Goal: Task Accomplishment & Management: Use online tool/utility

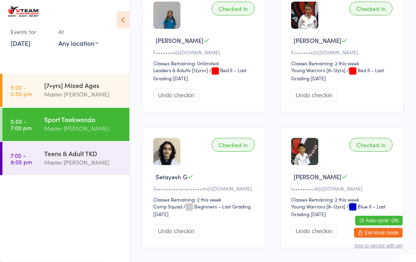
scroll to position [423, 0]
click at [49, 162] on div "Master [PERSON_NAME]" at bounding box center [83, 162] width 78 height 9
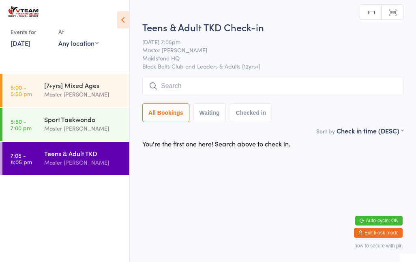
click at [41, 126] on link "5:50 - 7:00 pm Sport Taekwondo Master Eric Phan" at bounding box center [65, 124] width 127 height 33
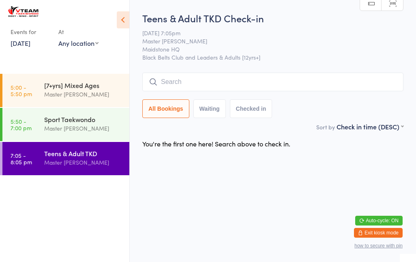
click at [289, 82] on input "search" at bounding box center [272, 82] width 261 height 19
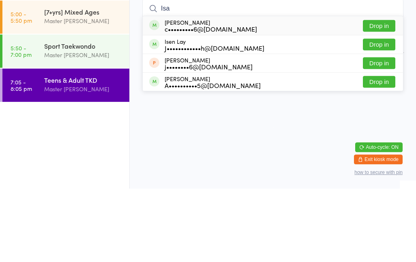
type input "Isa"
click at [379, 149] on button "Drop in" at bounding box center [379, 155] width 32 height 12
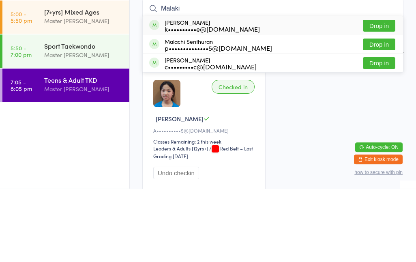
type input "Malaki"
click at [388, 93] on button "Drop in" at bounding box center [379, 99] width 32 height 12
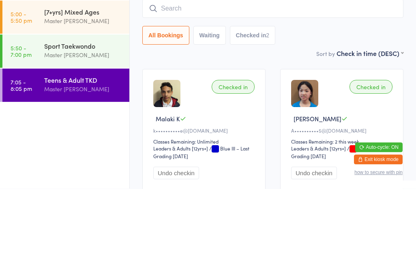
click at [184, 79] on input "search" at bounding box center [272, 82] width 261 height 19
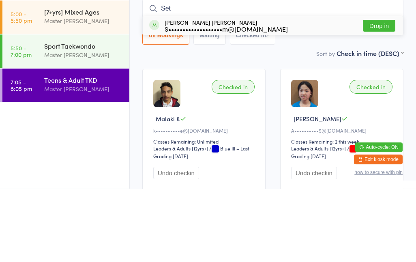
type input "Set"
click at [368, 93] on button "Drop in" at bounding box center [379, 99] width 32 height 12
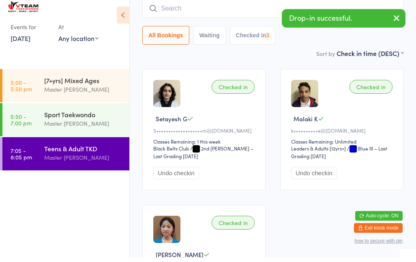
scroll to position [73, 0]
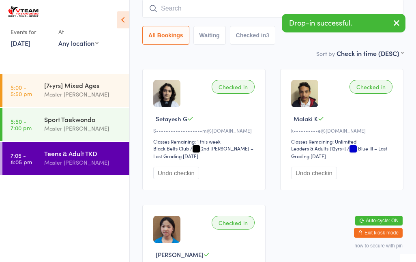
click at [203, 9] on input "search" at bounding box center [272, 8] width 261 height 19
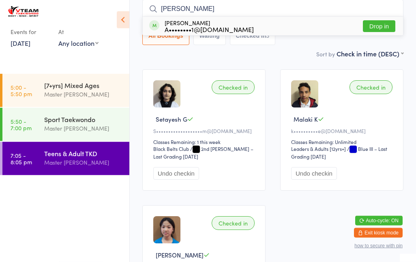
type input "Ali"
click at [187, 28] on div "A••••••••1@[DOMAIN_NAME]" at bounding box center [209, 29] width 89 height 6
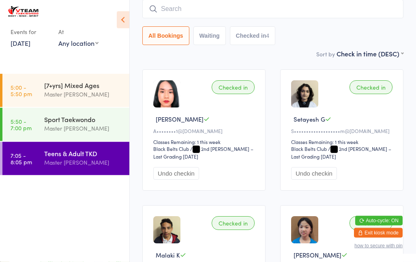
click at [298, 38] on div "All Bookings Waiting Checked in 4" at bounding box center [272, 35] width 261 height 19
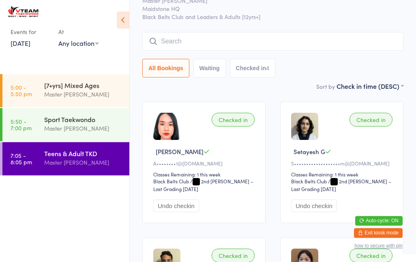
click at [194, 45] on input "search" at bounding box center [272, 41] width 261 height 19
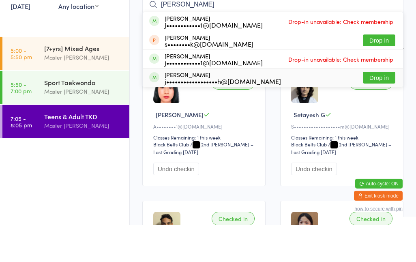
type input "Jess"
click at [200, 115] on div "j••••••••••••••••••h@[DOMAIN_NAME]" at bounding box center [223, 118] width 116 height 6
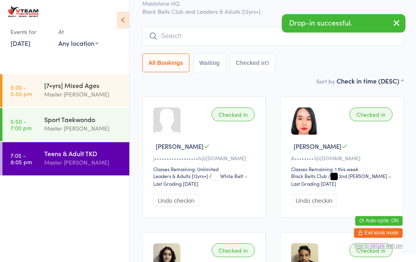
click at [184, 39] on input "search" at bounding box center [272, 36] width 261 height 19
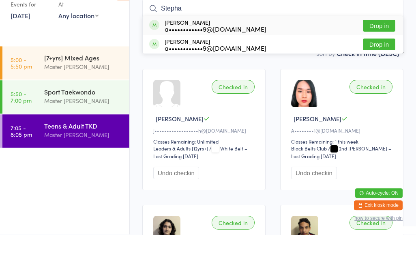
type input "Stepha"
click at [263, 63] on div "Stephanie Do a••••••••••••9@gmail.com Drop in" at bounding box center [273, 72] width 260 height 18
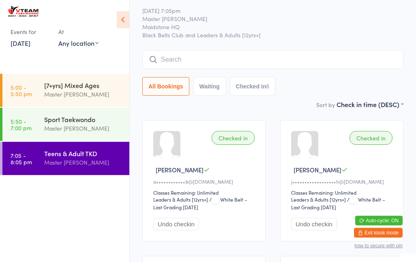
scroll to position [0, 0]
